Goal: Find specific page/section: Find specific page/section

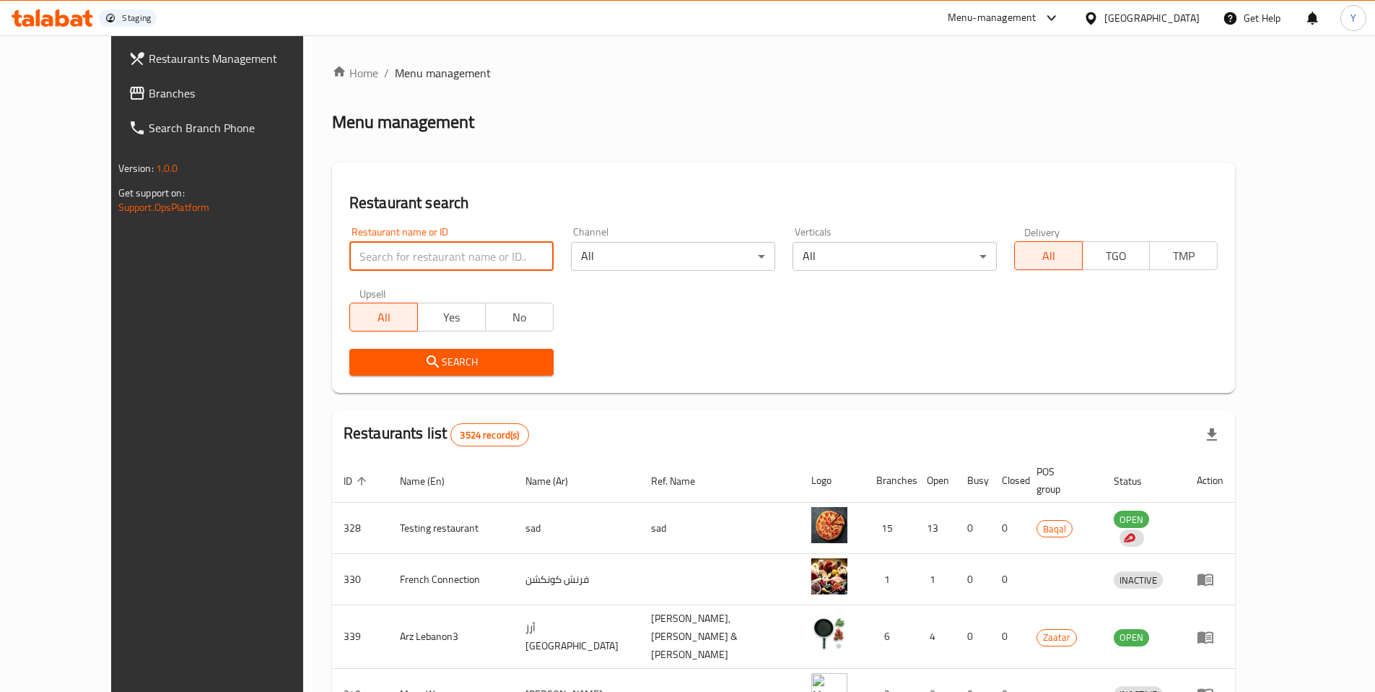
click at [365, 262] on input "search" at bounding box center [451, 256] width 204 height 29
paste input "634275"
type input "634275"
click button "Search" at bounding box center [451, 362] width 204 height 27
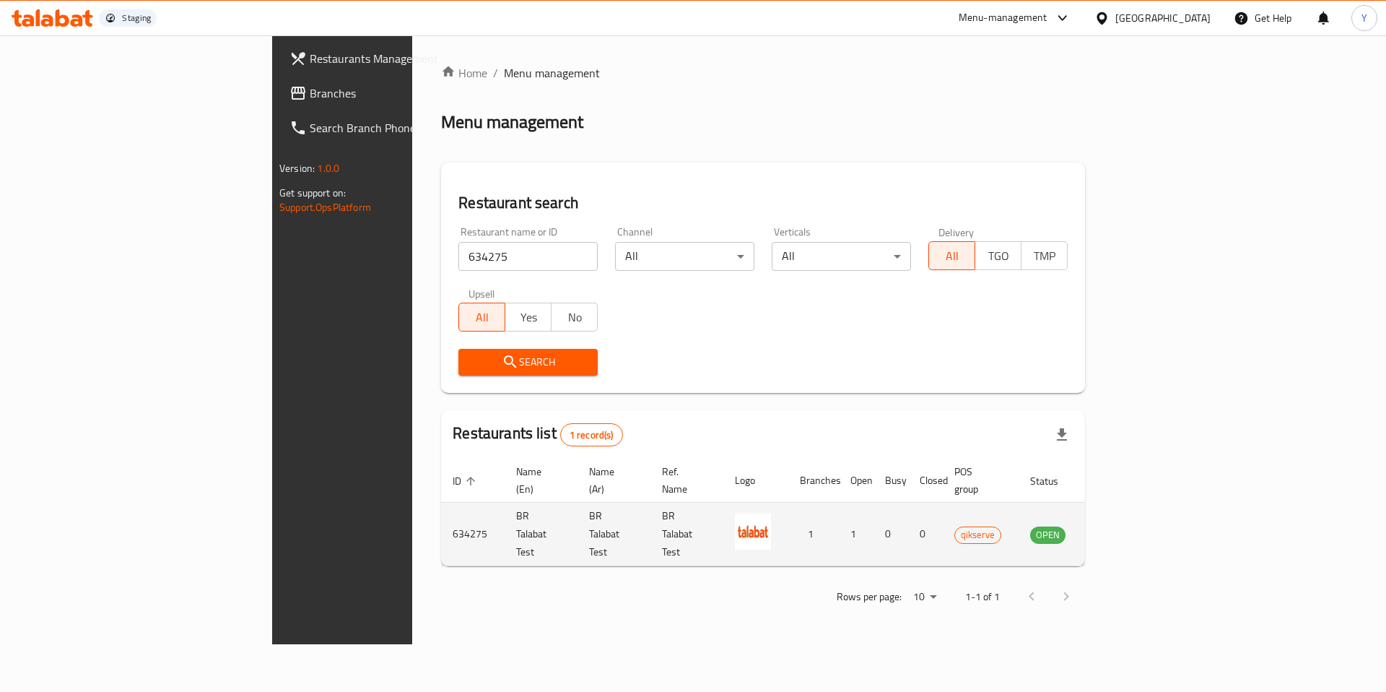
click at [1001, 526] on span "qikserve" at bounding box center [977, 534] width 45 height 17
copy span "qikserve"
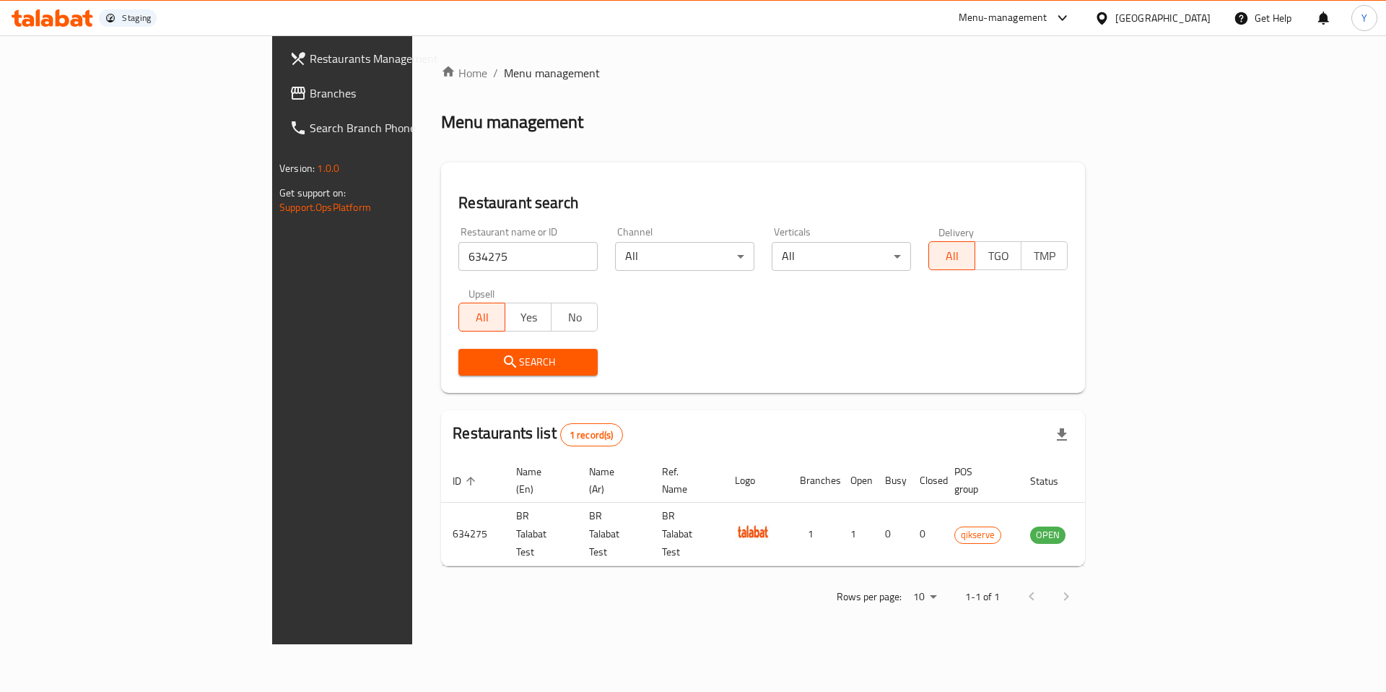
click at [1085, 64] on ol "Home / Menu management" at bounding box center [763, 72] width 644 height 17
